Goal: Transaction & Acquisition: Subscribe to service/newsletter

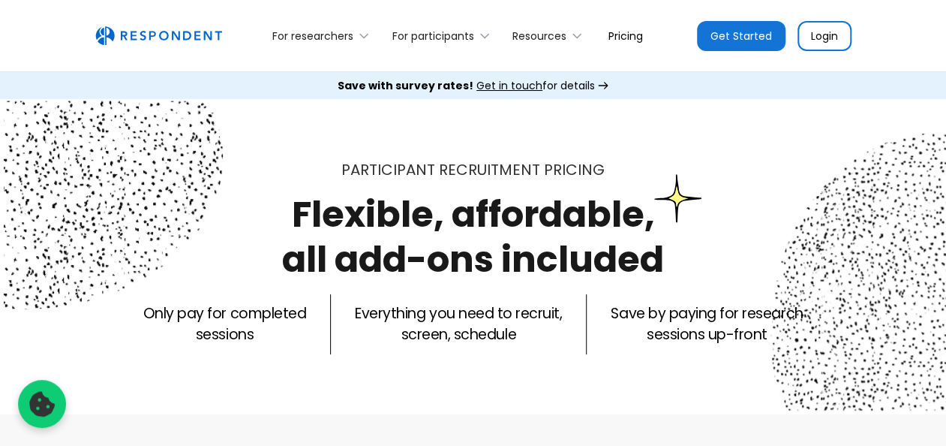
click at [176, 35] on img "home" at bounding box center [158, 36] width 127 height 20
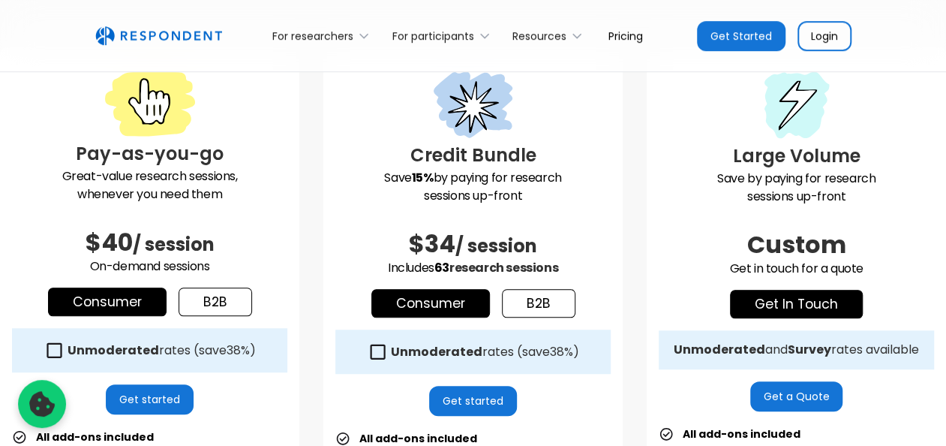
scroll to position [450, 0]
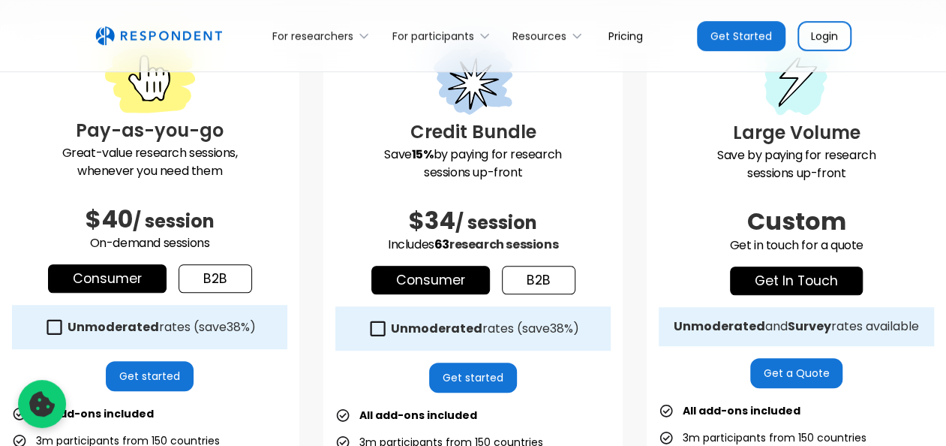
click at [548, 272] on link "b2b" at bounding box center [539, 280] width 74 height 29
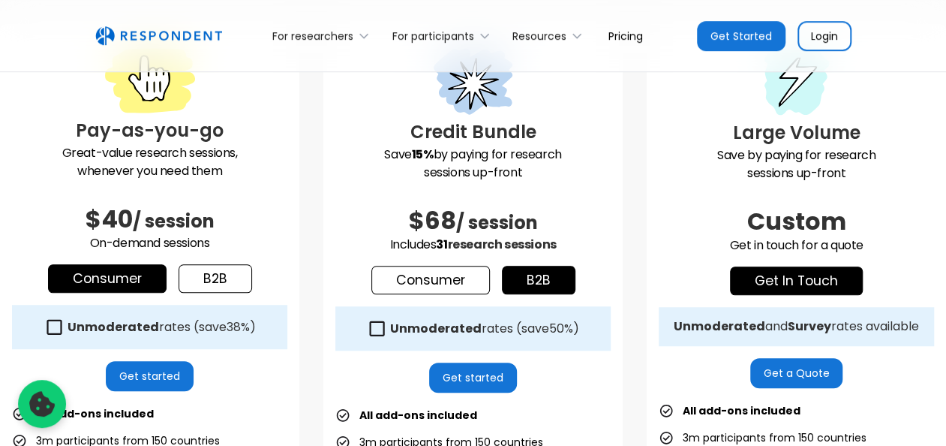
click at [470, 283] on link "Consumer" at bounding box center [430, 280] width 119 height 29
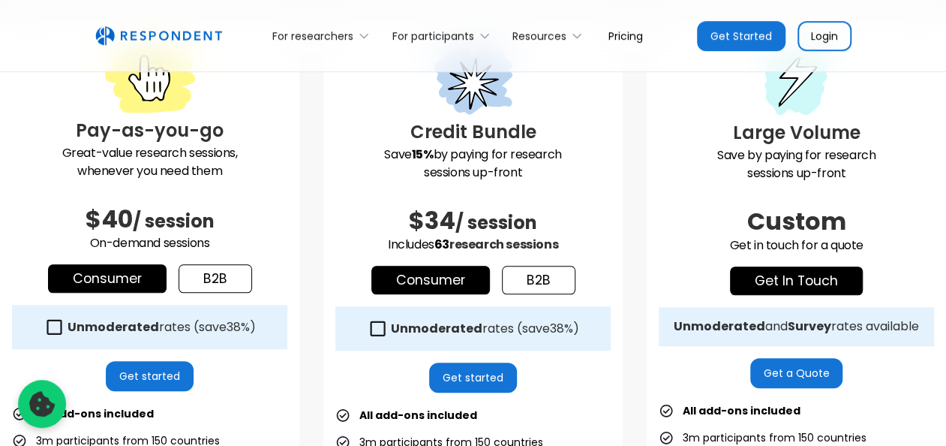
click at [531, 279] on link "b2b" at bounding box center [539, 280] width 74 height 29
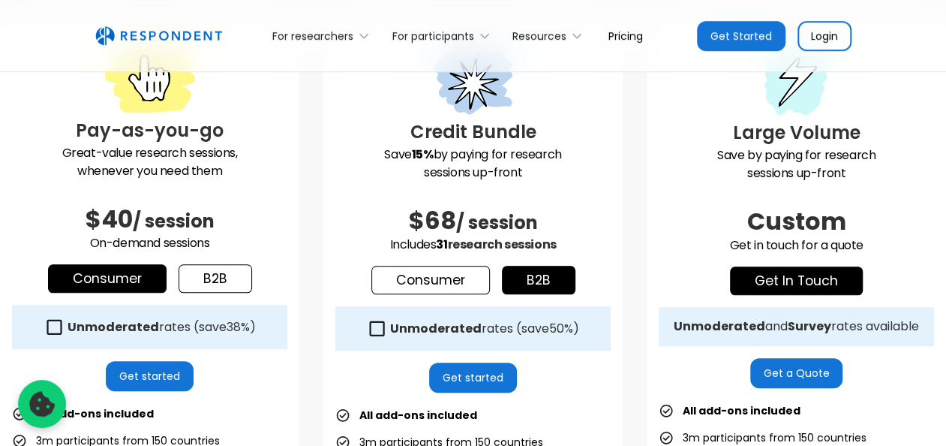
click at [475, 282] on link "Consumer" at bounding box center [430, 280] width 119 height 29
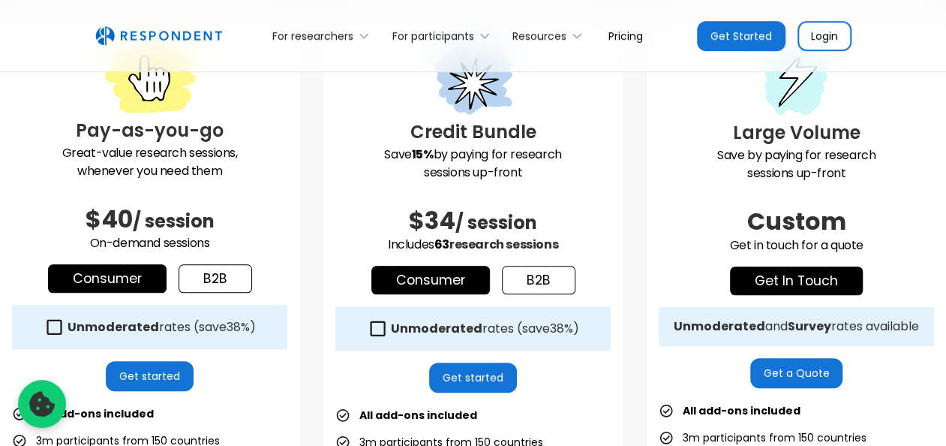
click at [215, 281] on link "b2b" at bounding box center [216, 278] width 74 height 29
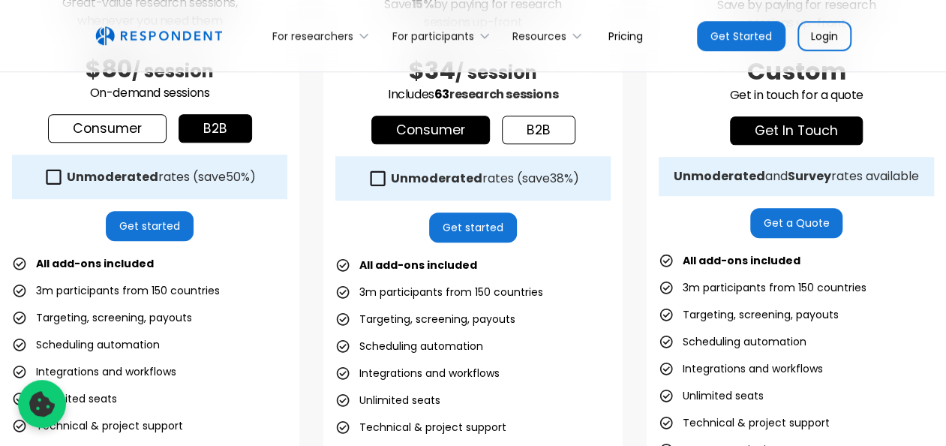
scroll to position [525, 0]
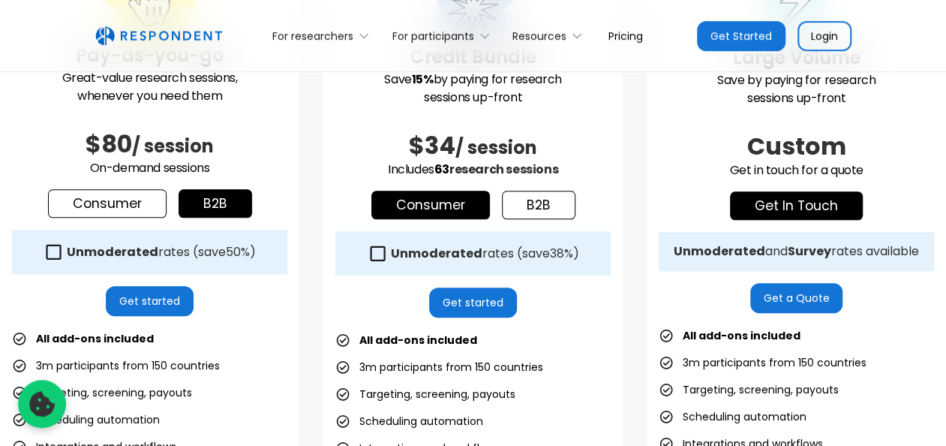
click at [131, 206] on link "Consumer" at bounding box center [107, 203] width 119 height 29
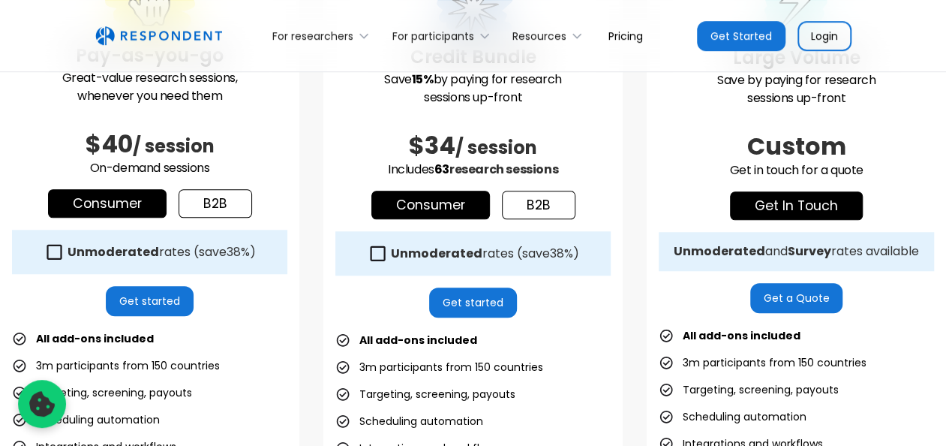
click at [197, 198] on link "b2b" at bounding box center [216, 203] width 74 height 29
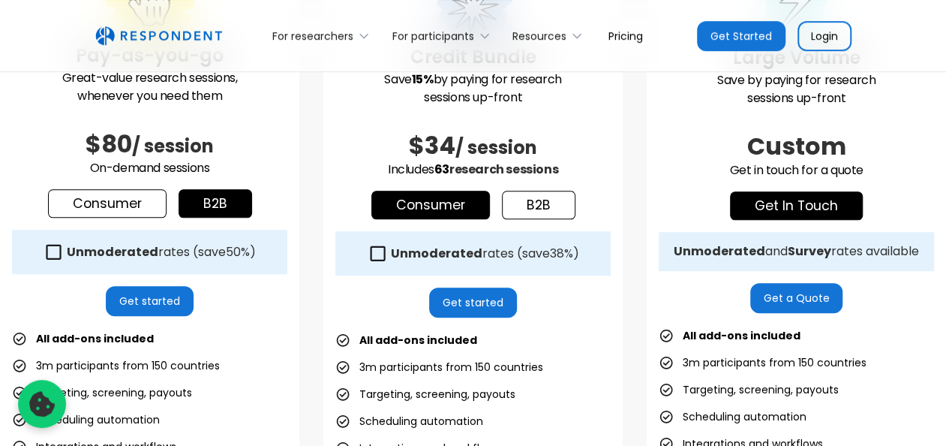
click at [158, 202] on link "Consumer" at bounding box center [107, 203] width 119 height 29
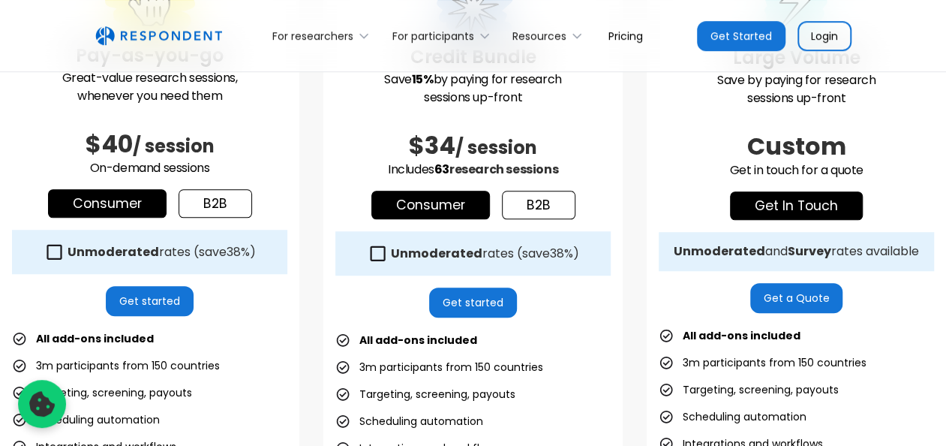
click at [53, 246] on icon at bounding box center [54, 252] width 20 height 20
click at [54, 252] on icon at bounding box center [54, 251] width 15 height 15
click at [54, 252] on icon at bounding box center [54, 252] width 20 height 20
click at [54, 252] on icon at bounding box center [54, 251] width 15 height 15
click at [54, 252] on icon at bounding box center [54, 252] width 20 height 20
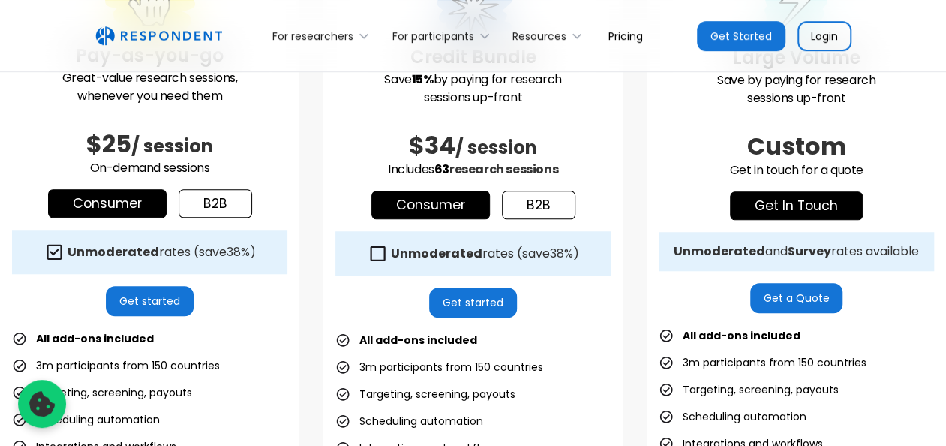
click at [54, 252] on icon at bounding box center [54, 251] width 15 height 15
click at [54, 251] on icon at bounding box center [54, 252] width 20 height 20
click at [54, 251] on icon at bounding box center [54, 251] width 15 height 15
click at [210, 203] on link "b2b" at bounding box center [216, 203] width 74 height 29
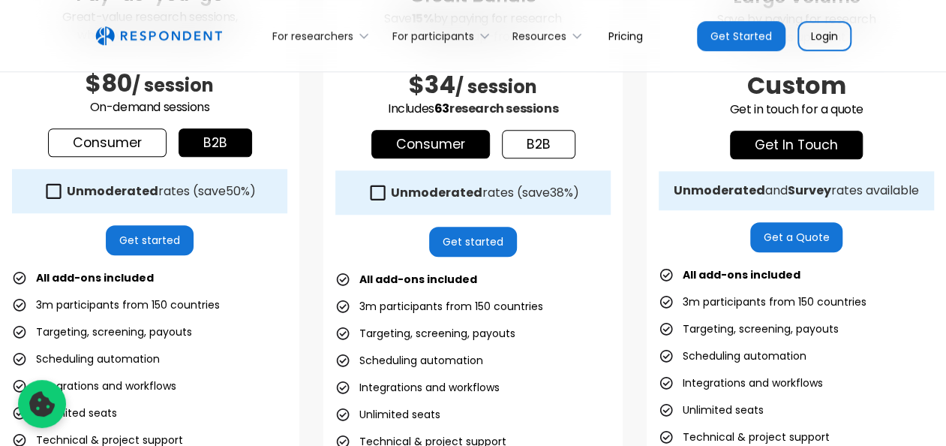
scroll to position [600, 0]
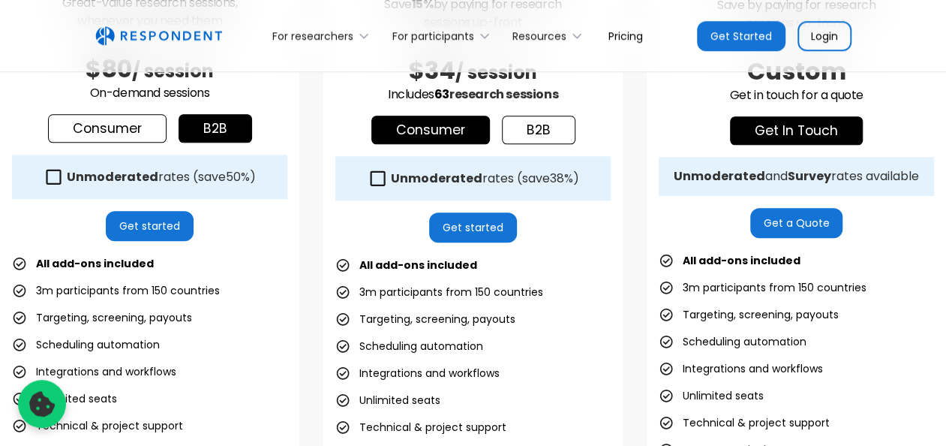
click at [150, 212] on link "Get started" at bounding box center [150, 226] width 88 height 30
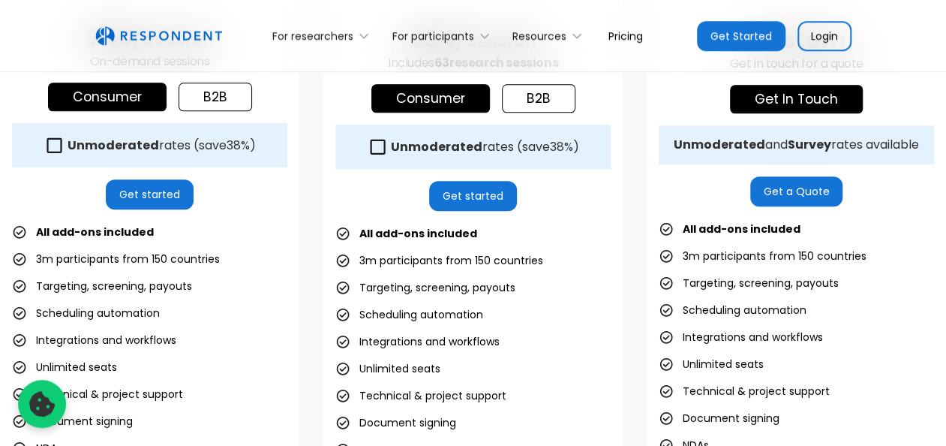
scroll to position [600, 0]
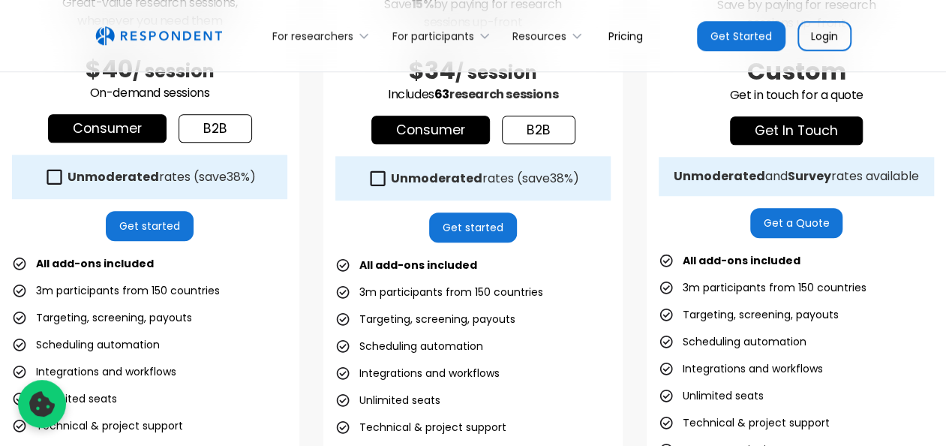
click at [173, 227] on link "Get started" at bounding box center [150, 226] width 88 height 30
